Goal: Information Seeking & Learning: Learn about a topic

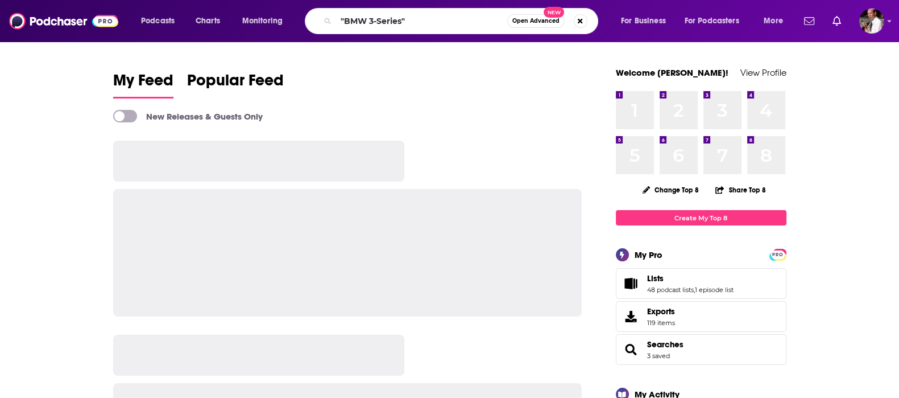
type input ""BMW 3-Series""
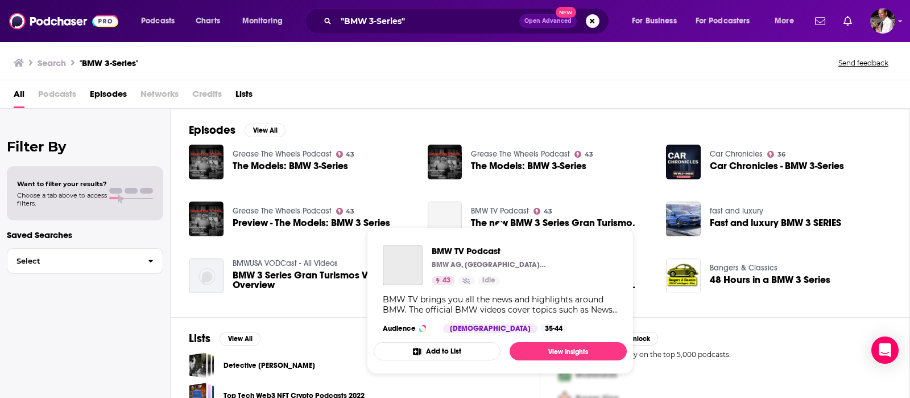
click at [515, 207] on link "BMW TV Podcast" at bounding box center [500, 211] width 58 height 10
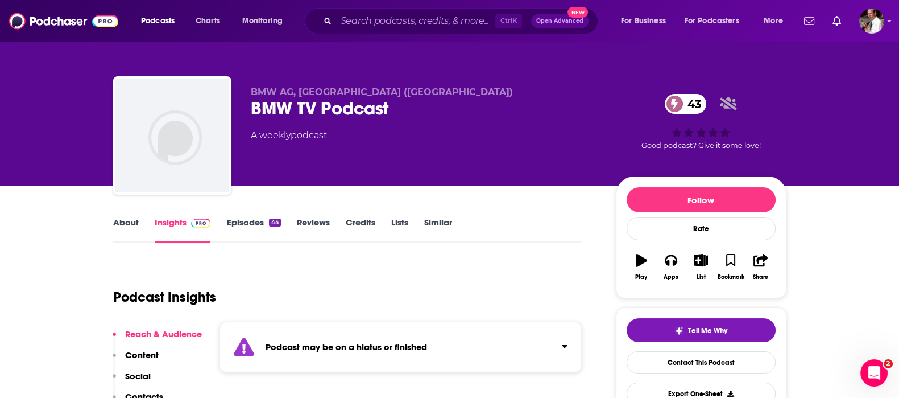
click at [245, 220] on link "Episodes 44" at bounding box center [253, 230] width 54 height 26
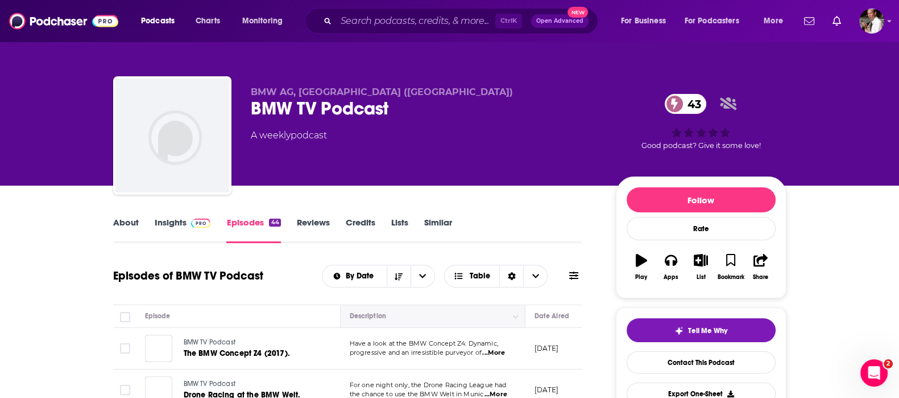
scroll to position [94, 0]
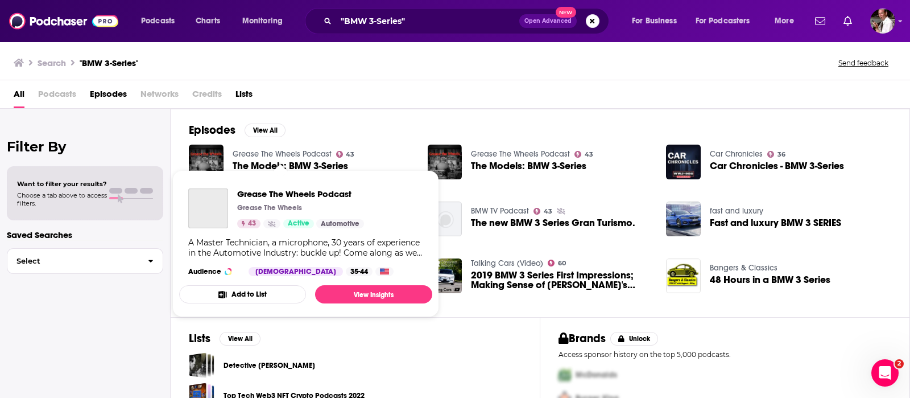
click at [287, 154] on link "Grease The Wheels Podcast" at bounding box center [282, 154] width 99 height 10
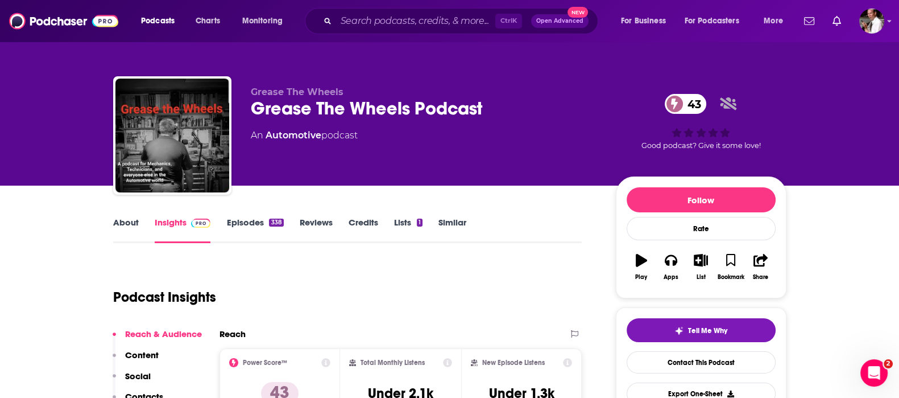
click at [245, 221] on link "Episodes 338" at bounding box center [254, 230] width 57 height 26
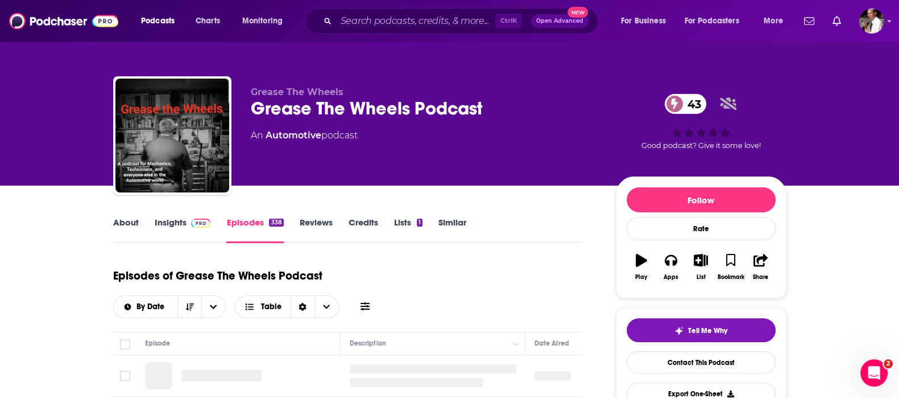
click at [159, 222] on link "Insights" at bounding box center [183, 230] width 56 height 26
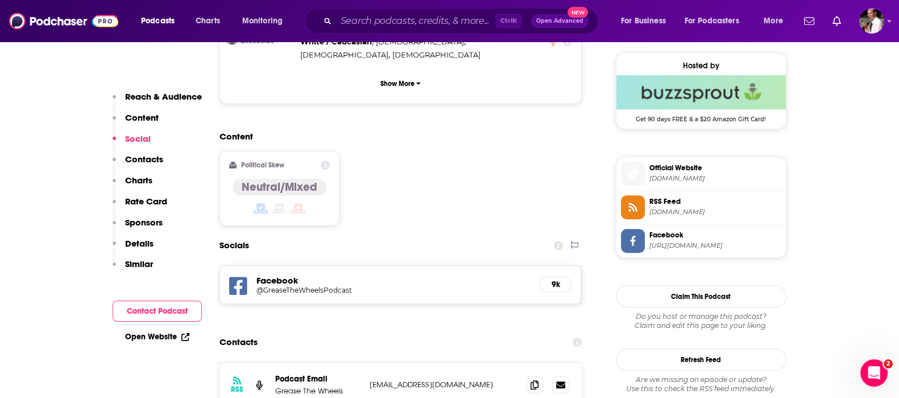
scroll to position [853, 0]
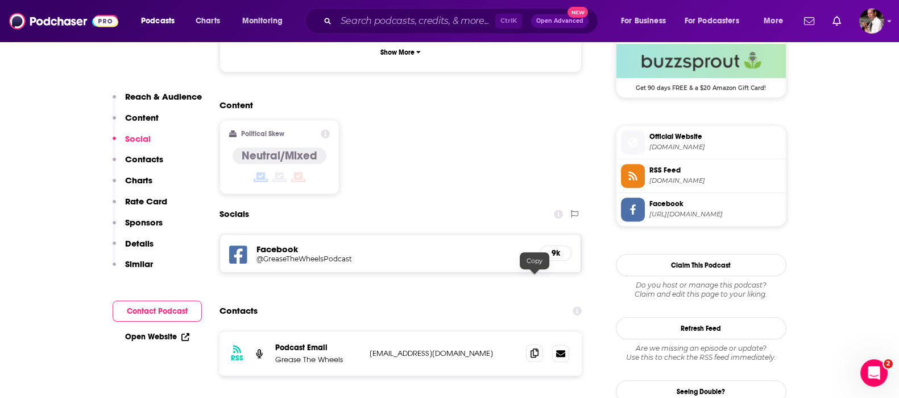
click at [535, 348] on icon at bounding box center [535, 352] width 8 height 9
click at [506, 118] on div "Content Political Skew Neutral/Mixed" at bounding box center [401, 152] width 363 height 104
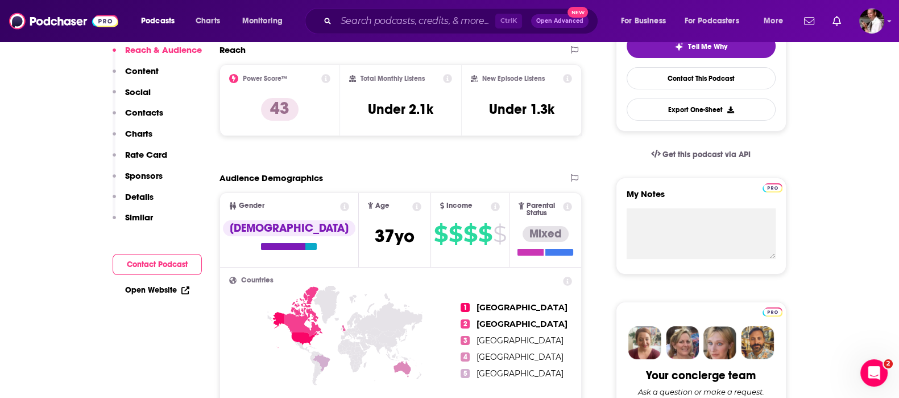
scroll to position [0, 0]
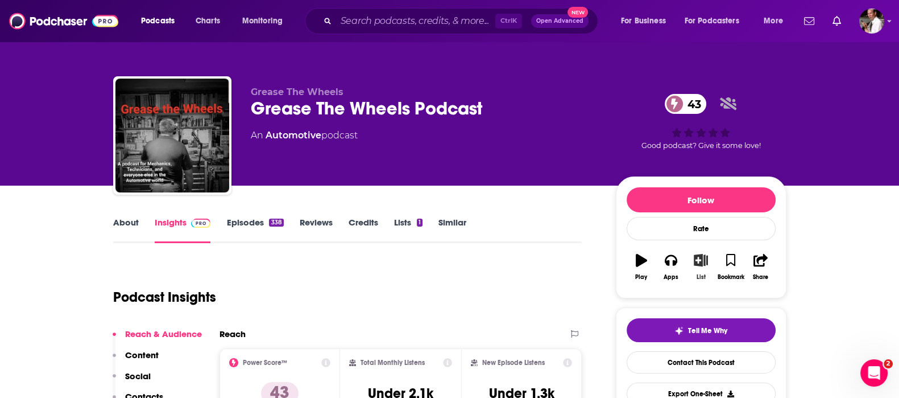
click at [704, 261] on icon "button" at bounding box center [701, 260] width 14 height 13
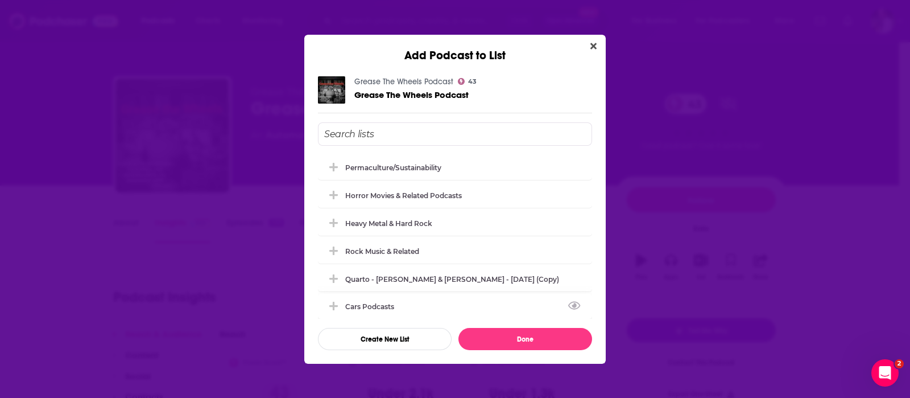
click at [361, 306] on div "Cars Podcasts" at bounding box center [373, 306] width 56 height 9
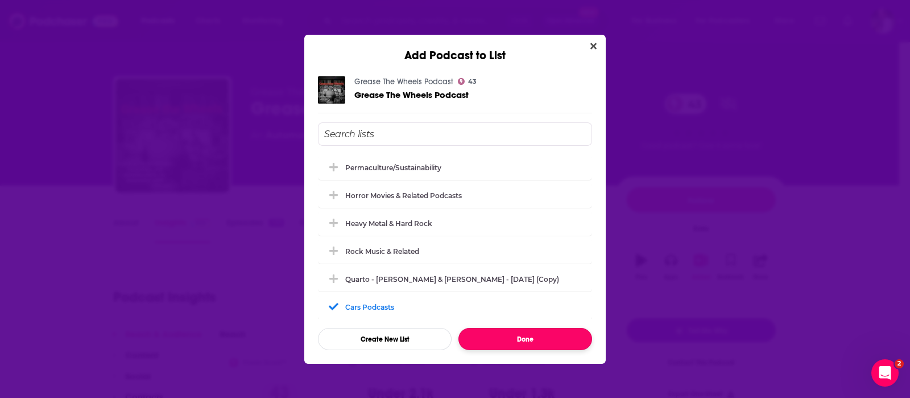
click at [529, 338] on button "Done" at bounding box center [526, 339] width 134 height 22
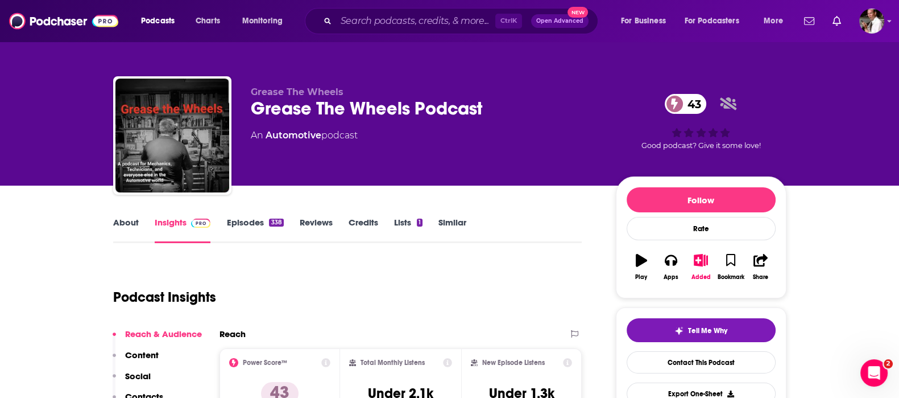
click at [247, 221] on link "Episodes 338" at bounding box center [254, 230] width 57 height 26
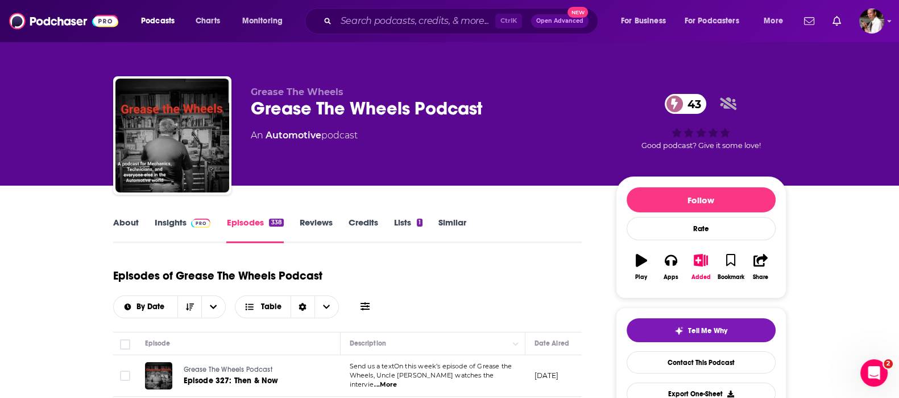
click at [397, 380] on span "...More" at bounding box center [385, 384] width 23 height 9
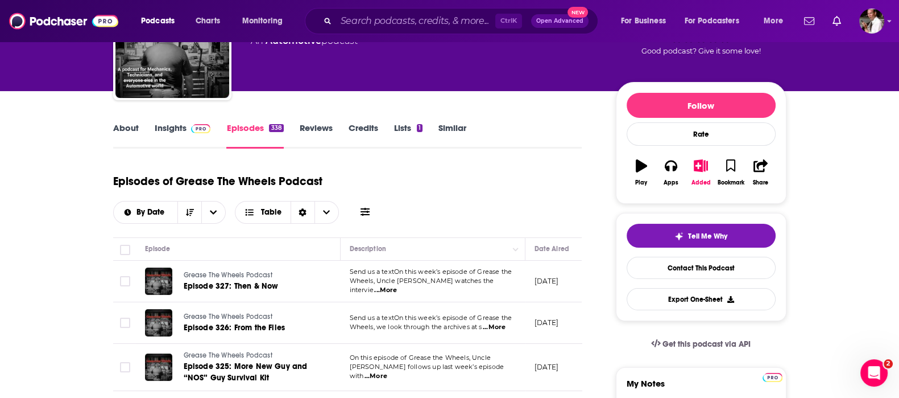
drag, startPoint x: 50, startPoint y: 199, endPoint x: 370, endPoint y: 23, distance: 365.1
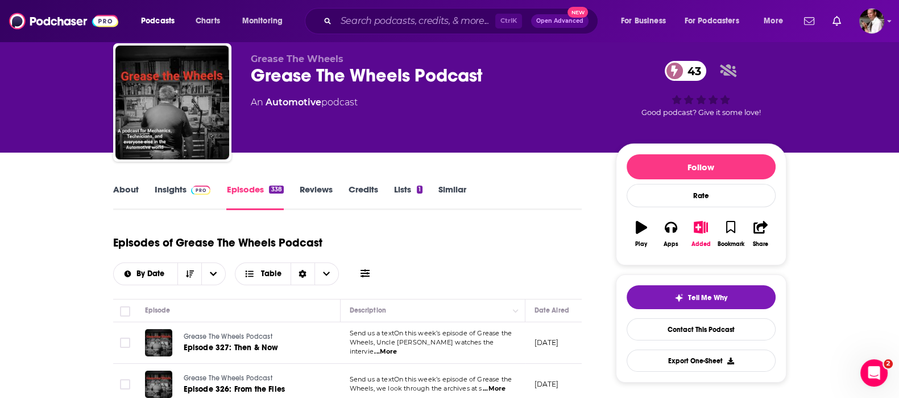
scroll to position [0, 0]
